Goal: Transaction & Acquisition: Purchase product/service

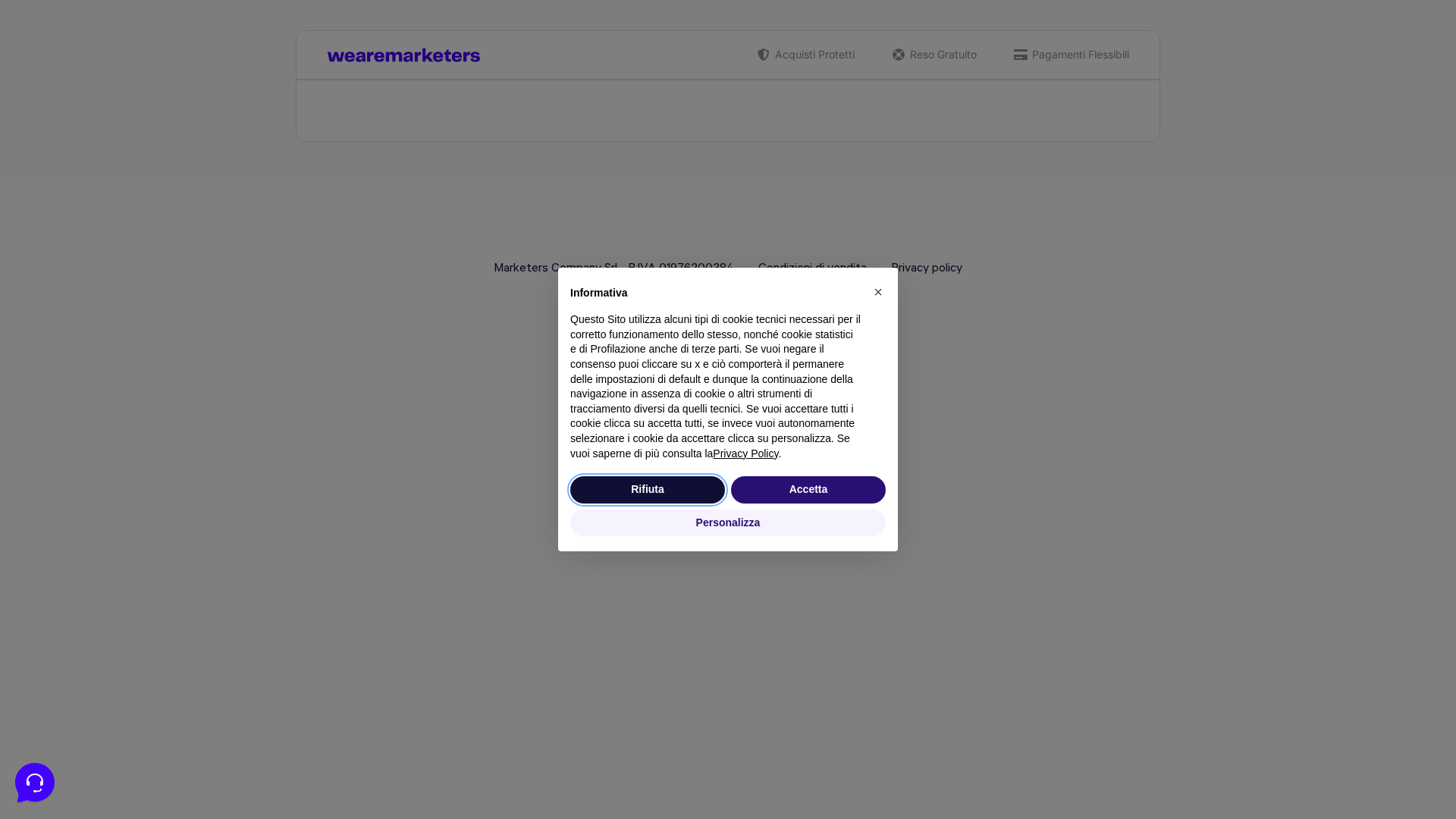
click at [648, 489] on button "Rifiuta" at bounding box center [648, 490] width 155 height 28
